Goal: Complete application form

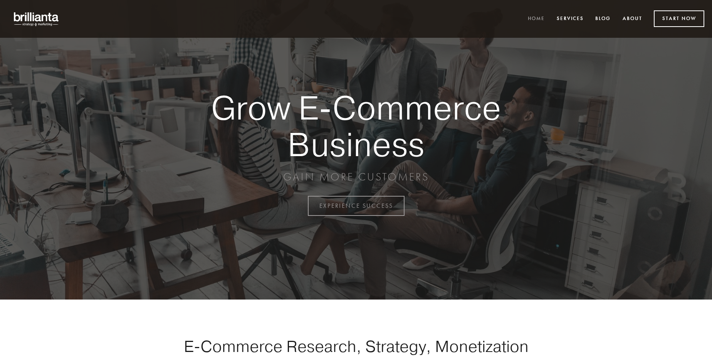
scroll to position [2019, 0]
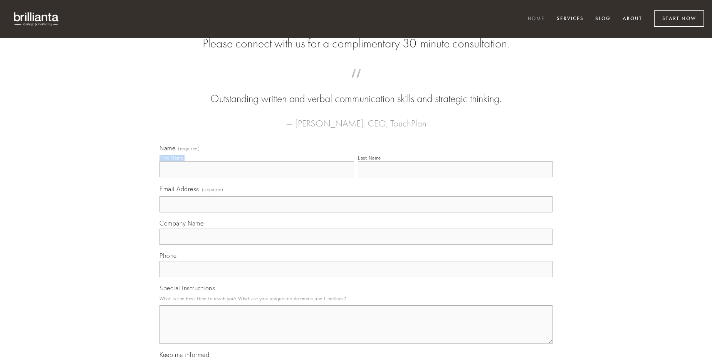
type input "[PERSON_NAME] MD"
click at [455, 177] on input "Last Name" at bounding box center [455, 169] width 195 height 16
type input "[PERSON_NAME] MD"
click at [356, 212] on input "Email Address (required)" at bounding box center [355, 204] width 393 height 16
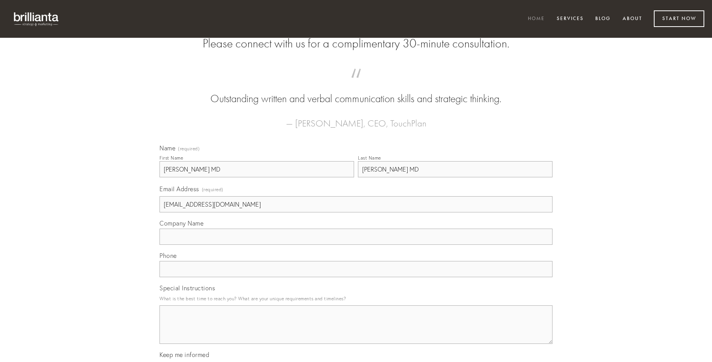
type input "[EMAIL_ADDRESS][DOMAIN_NAME]"
click at [356, 245] on input "Company Name" at bounding box center [355, 236] width 393 height 16
type input "inventore"
click at [356, 277] on input "text" at bounding box center [355, 269] width 393 height 16
click at [356, 331] on textarea "Special Instructions" at bounding box center [355, 324] width 393 height 39
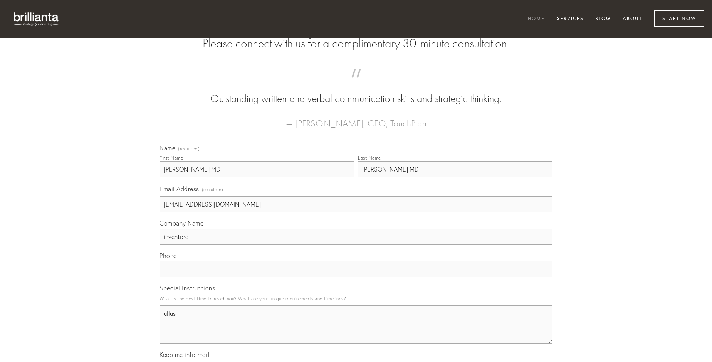
type textarea "ullus"
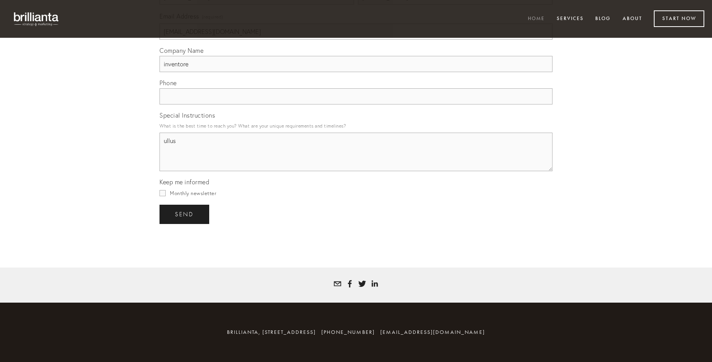
click at [185, 214] on span "send" at bounding box center [184, 214] width 19 height 7
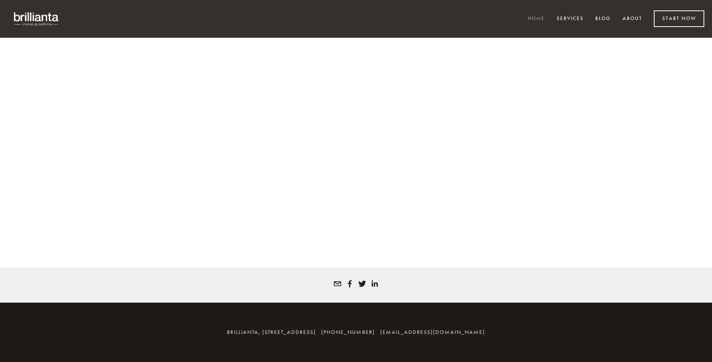
scroll to position [2009, 0]
